Goal: Register for event/course

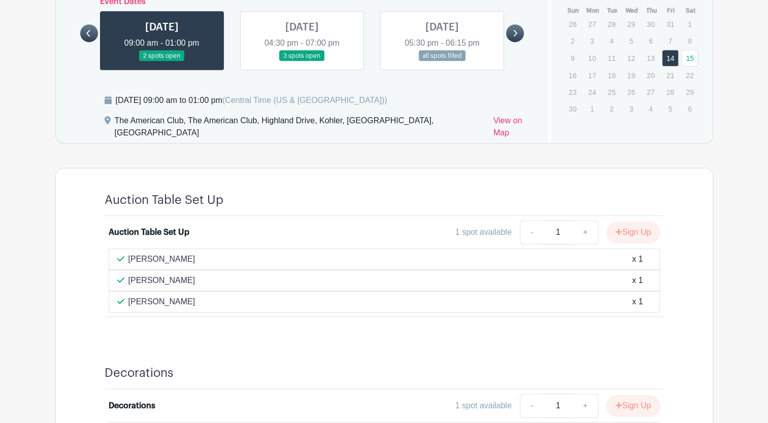
scroll to position [653, 0]
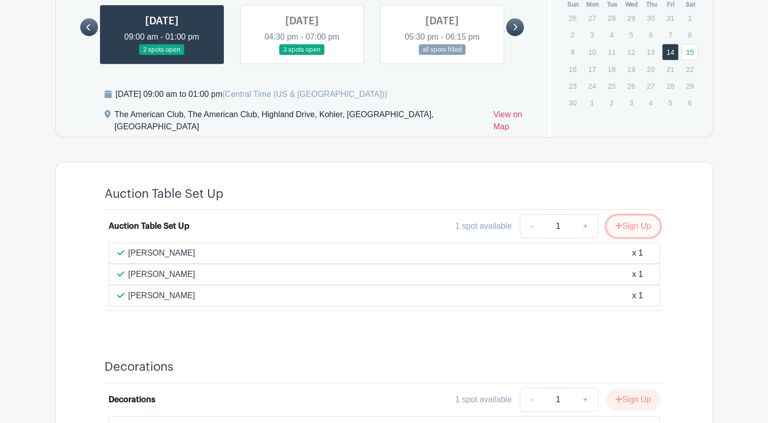
click at [632, 216] on button "Sign Up" at bounding box center [633, 226] width 53 height 21
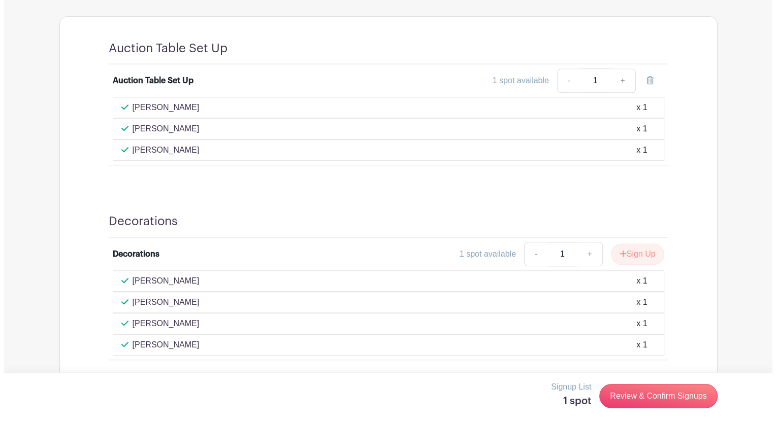
scroll to position [808, 0]
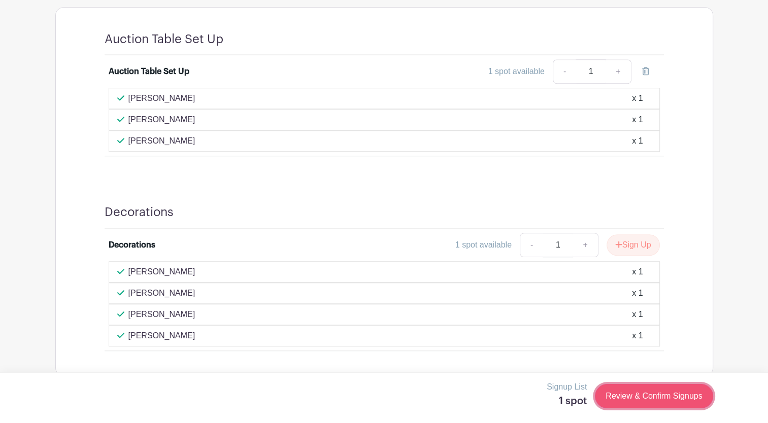
click at [656, 403] on link "Review & Confirm Signups" at bounding box center [654, 396] width 118 height 24
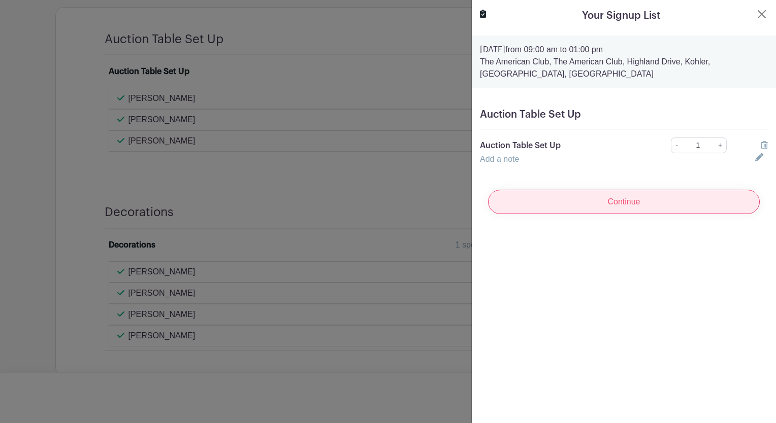
click at [603, 190] on input "Continue" at bounding box center [624, 202] width 272 height 24
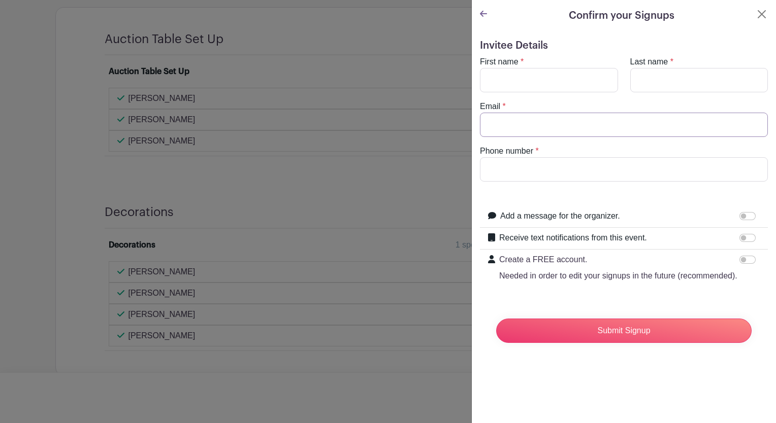
type input "[PERSON_NAME][EMAIL_ADDRESS][DOMAIN_NAME]"
click at [500, 82] on input "First name" at bounding box center [549, 80] width 138 height 24
type input "[PERSON_NAME]"
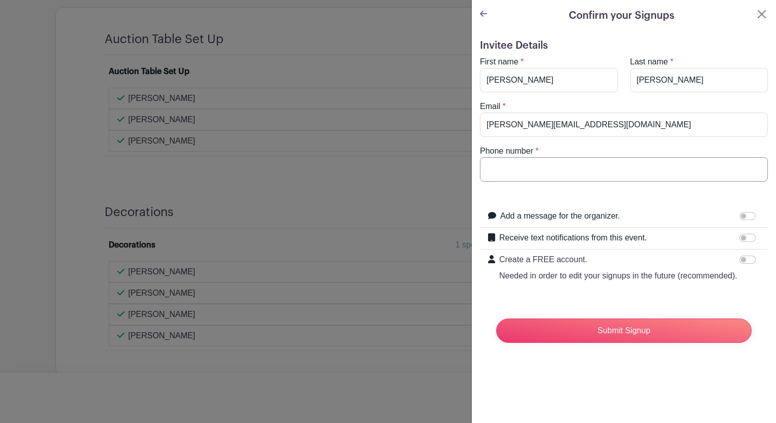
click at [537, 168] on input "Phone number" at bounding box center [624, 169] width 288 height 24
type input "9202540268"
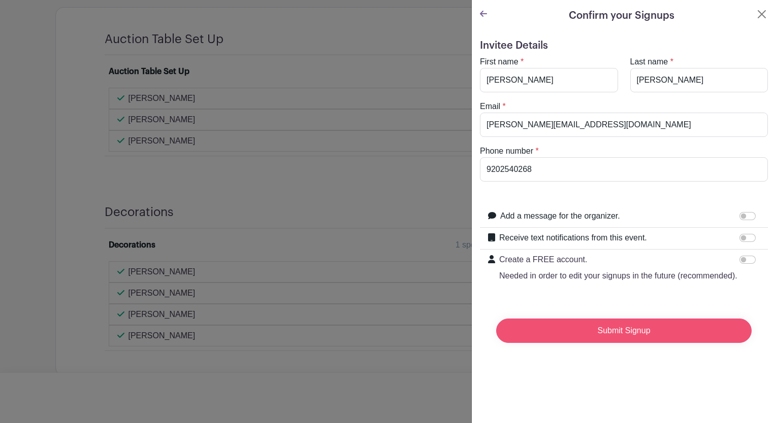
click at [608, 342] on input "Submit Signup" at bounding box center [623, 331] width 255 height 24
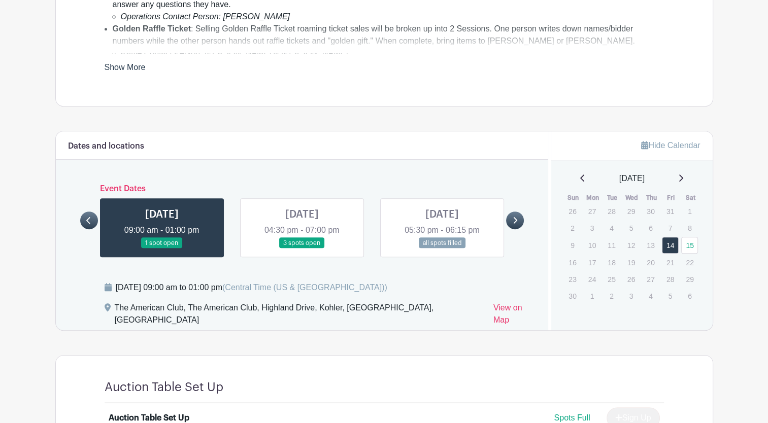
scroll to position [457, 0]
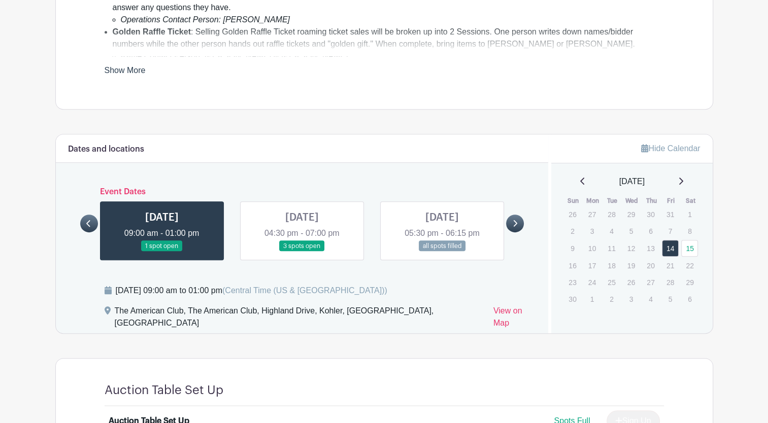
click at [302, 252] on link at bounding box center [302, 252] width 0 height 0
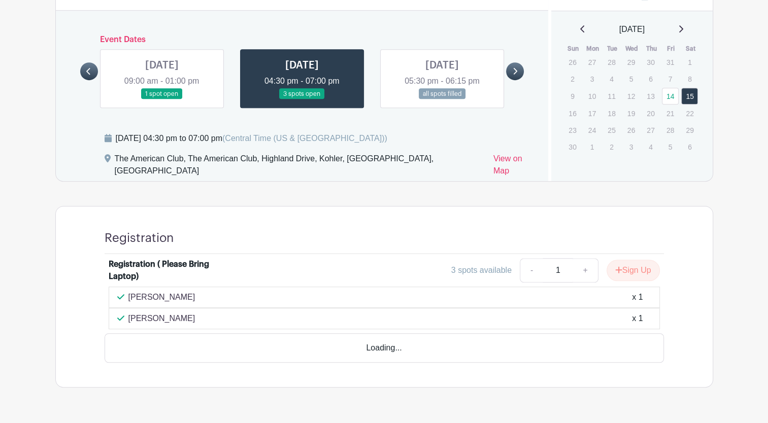
scroll to position [594, 0]
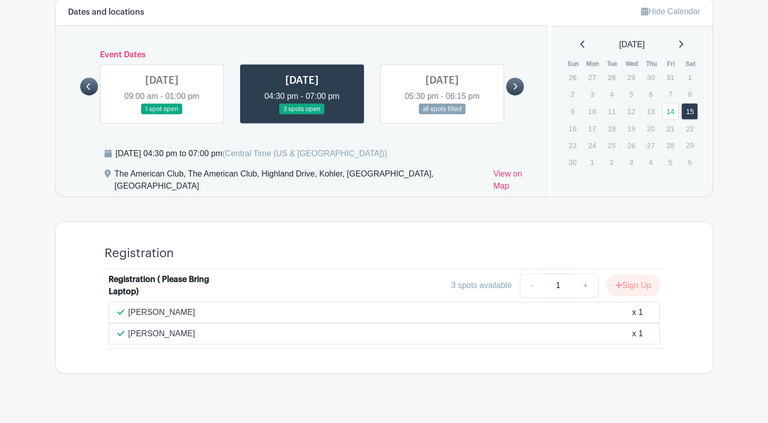
click at [442, 115] on link at bounding box center [442, 115] width 0 height 0
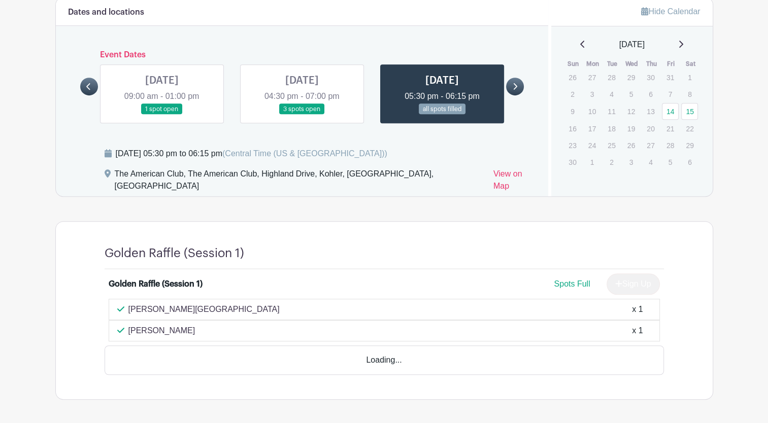
scroll to position [591, 0]
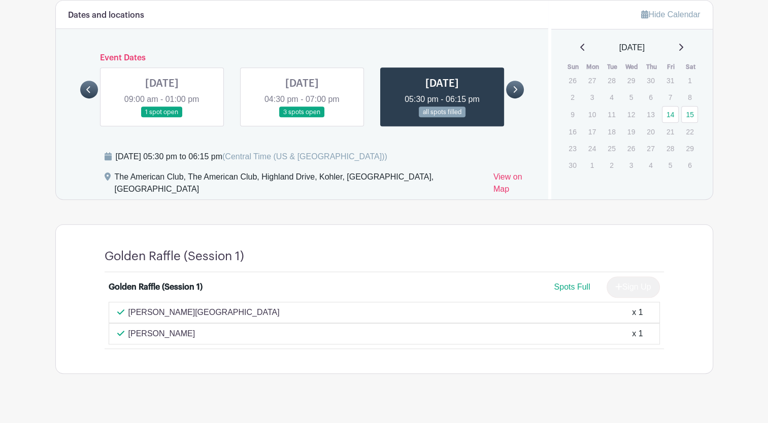
click at [302, 118] on link at bounding box center [302, 118] width 0 height 0
